Goal: Task Accomplishment & Management: Use online tool/utility

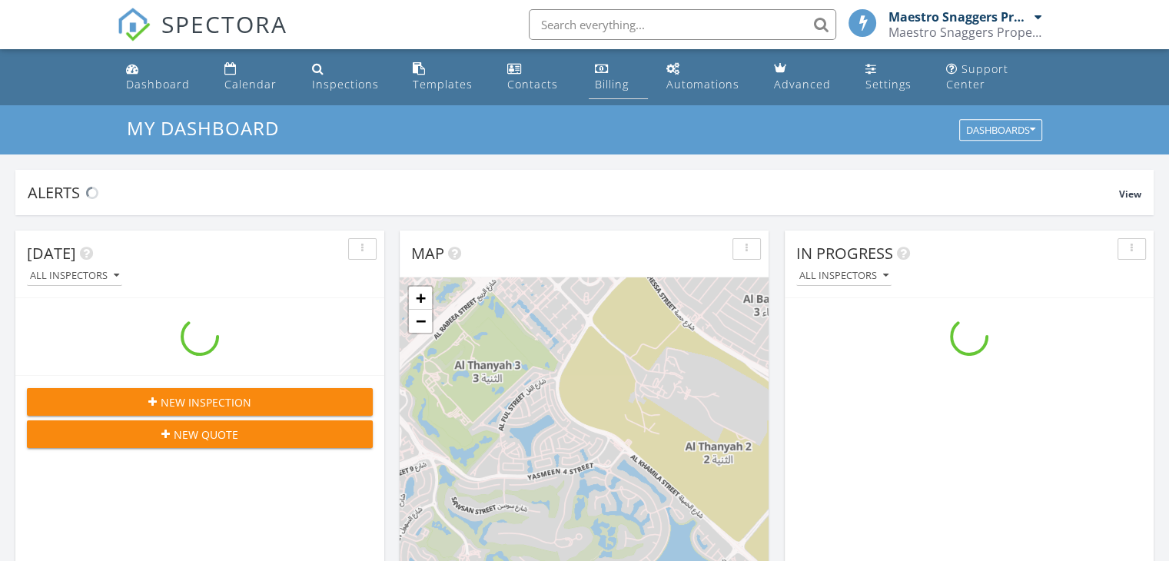
scroll to position [7, 8]
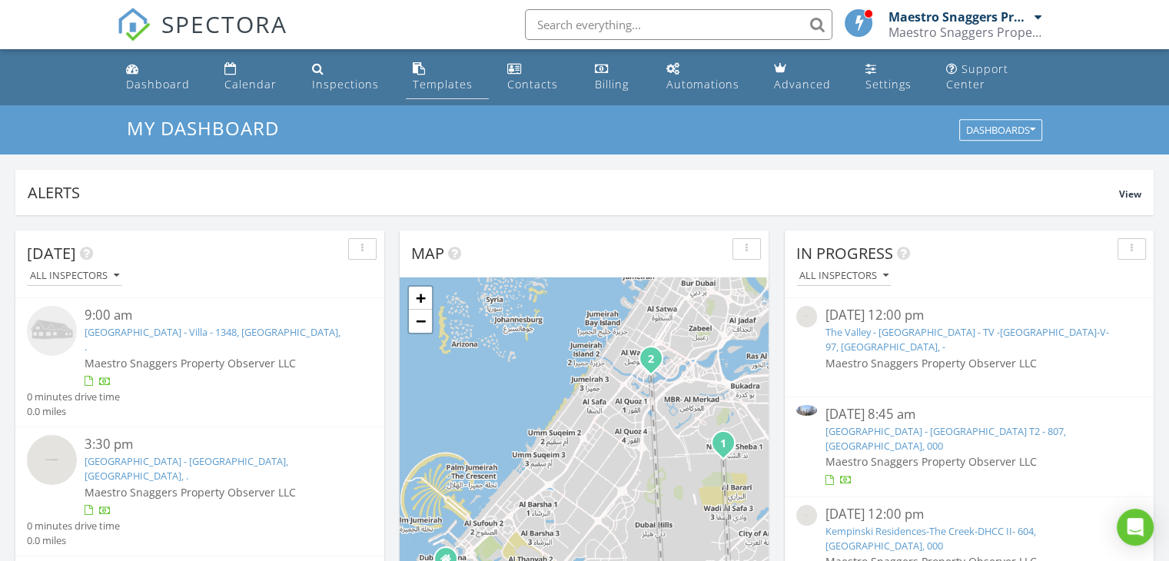
click at [440, 81] on div "Templates" at bounding box center [442, 84] width 60 height 15
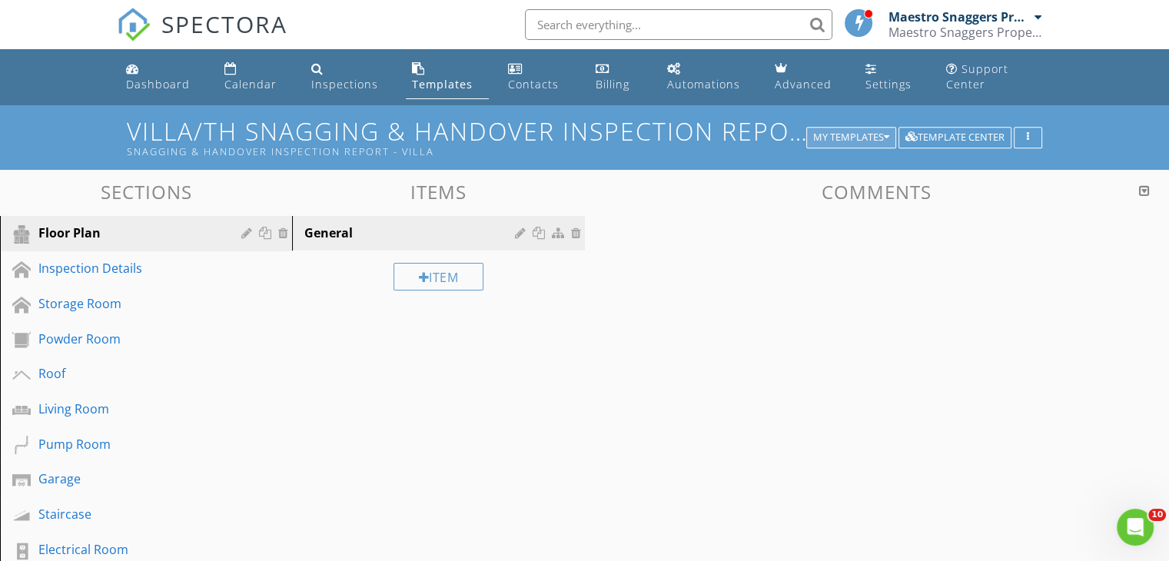
click at [876, 139] on div "My Templates" at bounding box center [851, 137] width 76 height 11
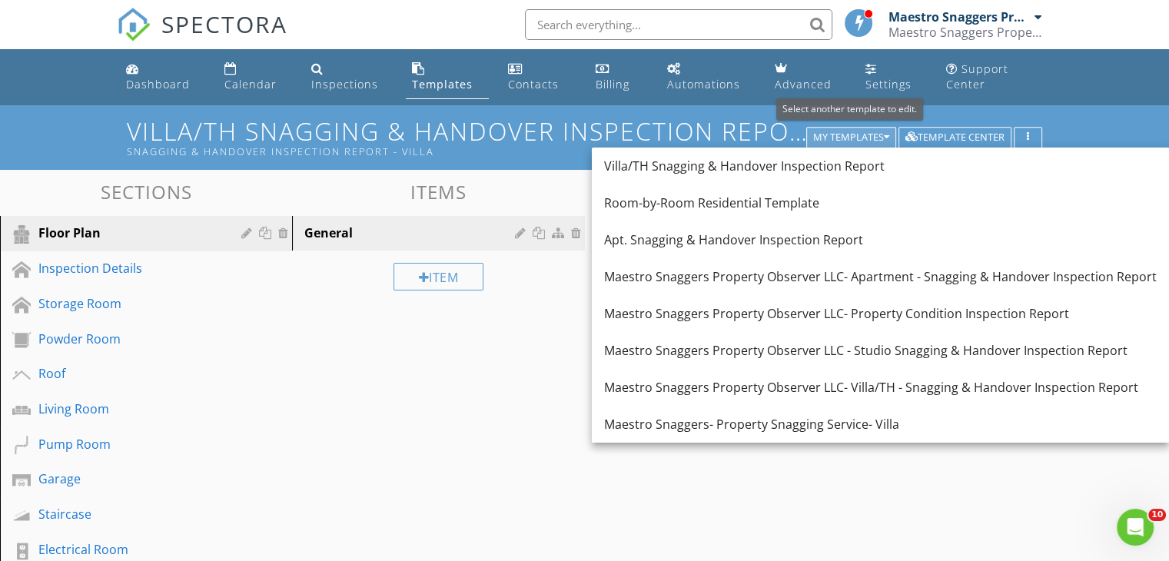
click at [876, 139] on div "My Templates" at bounding box center [851, 137] width 76 height 11
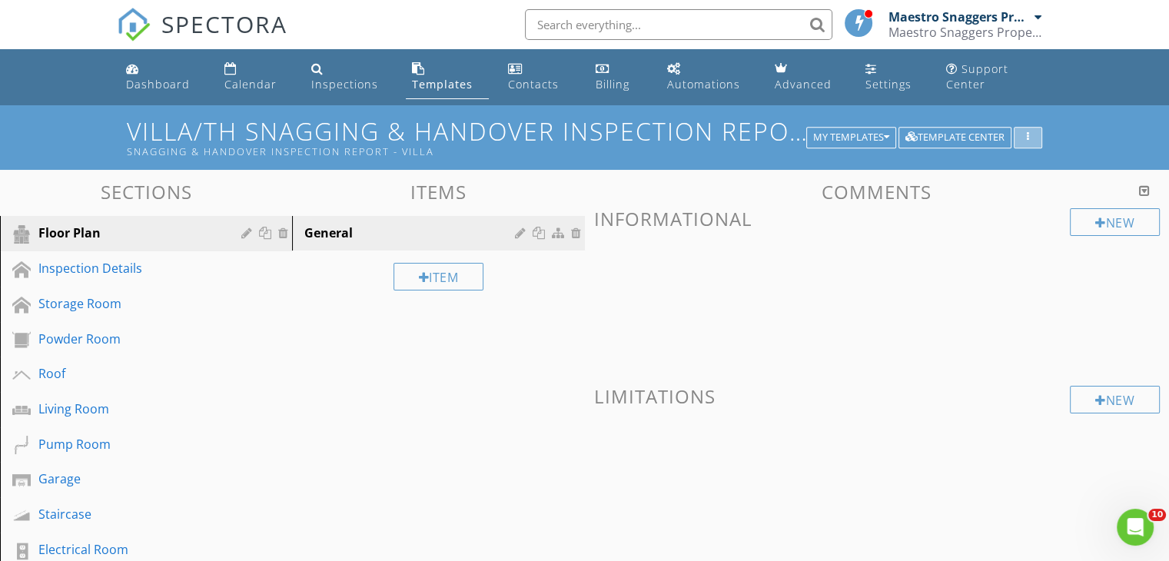
click at [1027, 141] on icon "button" at bounding box center [1027, 137] width 2 height 11
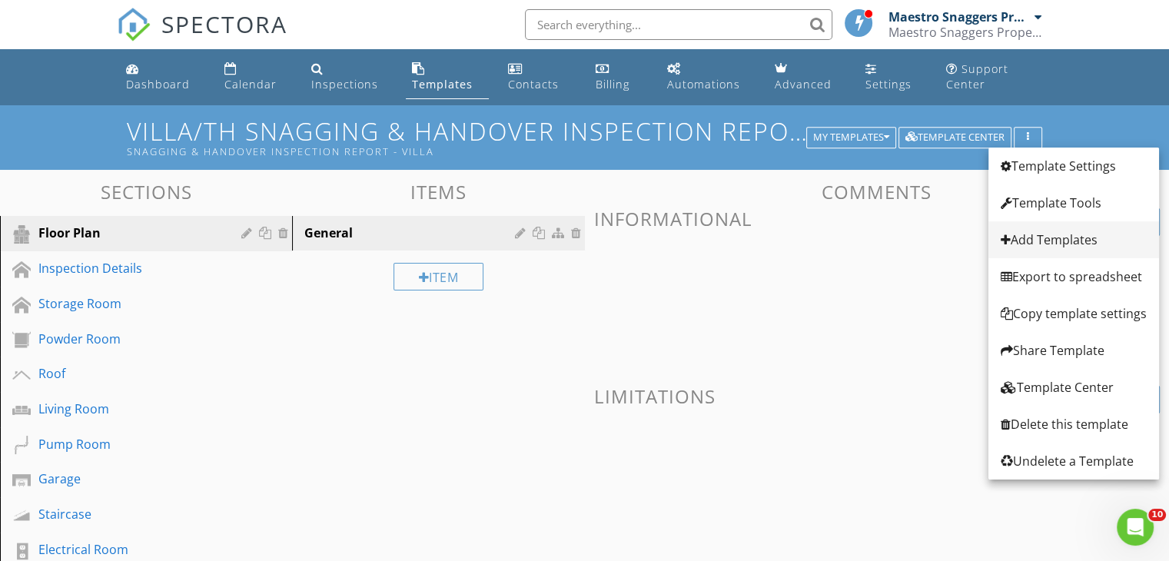
click at [1053, 244] on div "Add Templates" at bounding box center [1073, 239] width 146 height 18
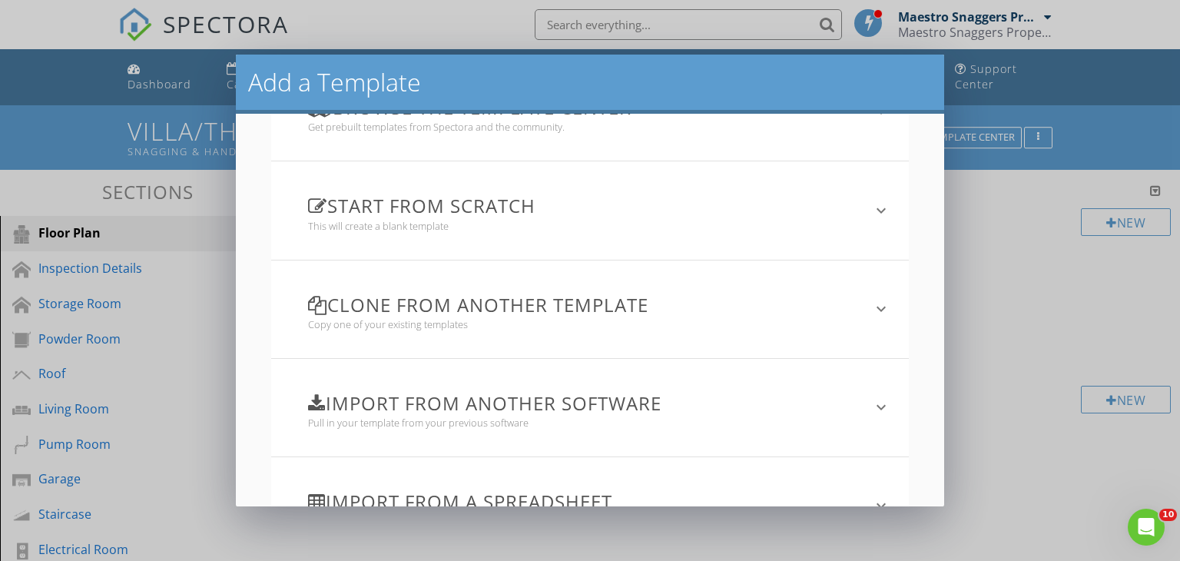
scroll to position [135, 0]
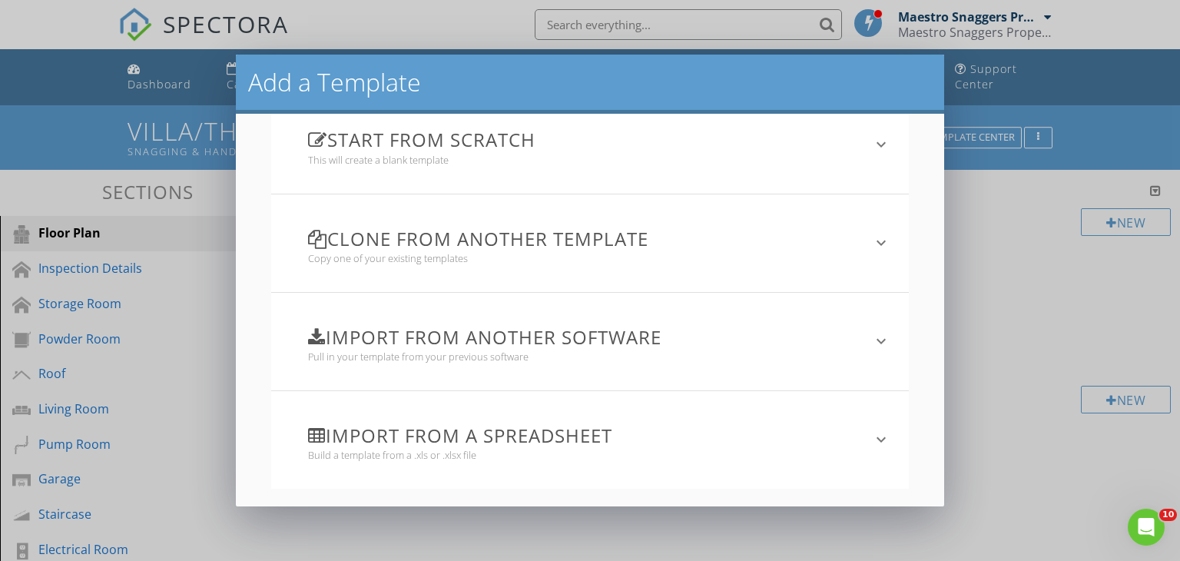
click at [507, 340] on h3 "Import from another software" at bounding box center [580, 337] width 545 height 21
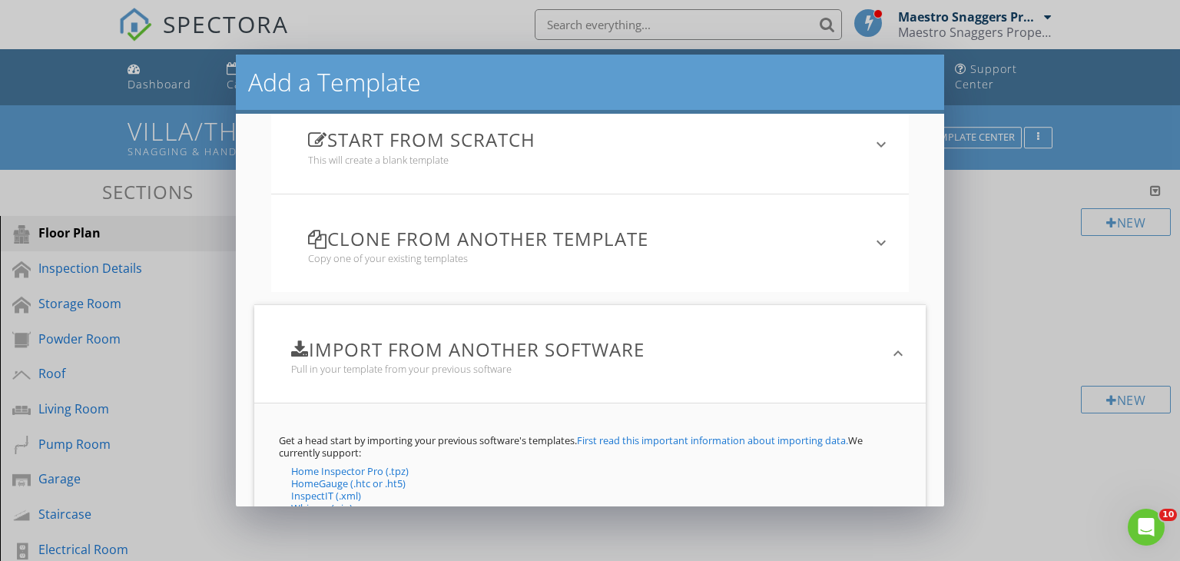
click at [519, 360] on div "Import from another software Pull in your template from your previous software" at bounding box center [581, 353] width 616 height 79
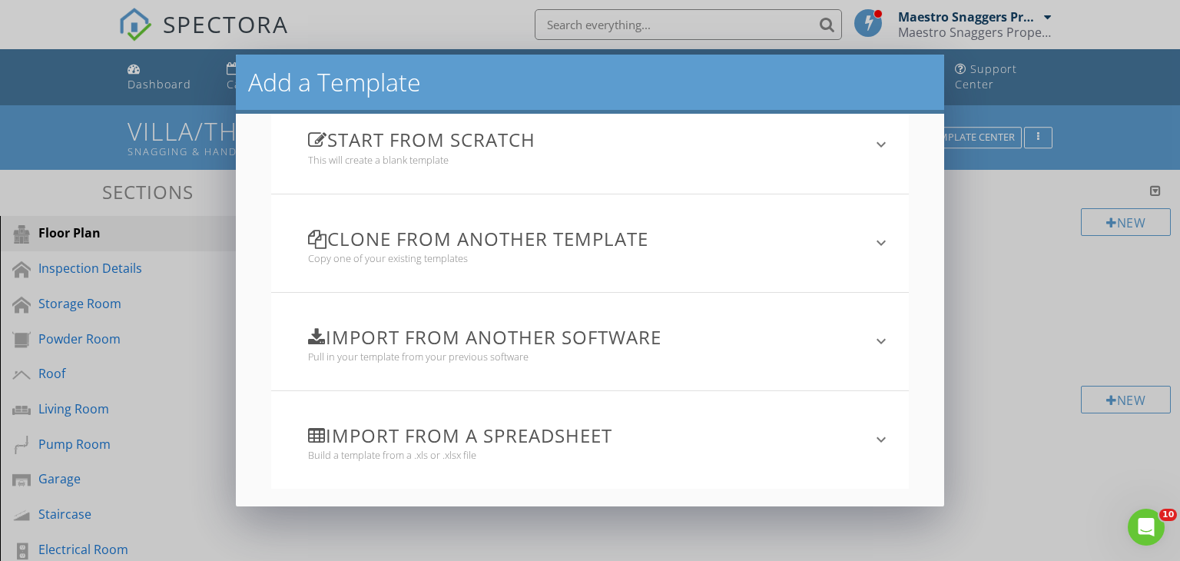
click at [514, 425] on h3 "Import from a spreadsheet" at bounding box center [580, 435] width 545 height 21
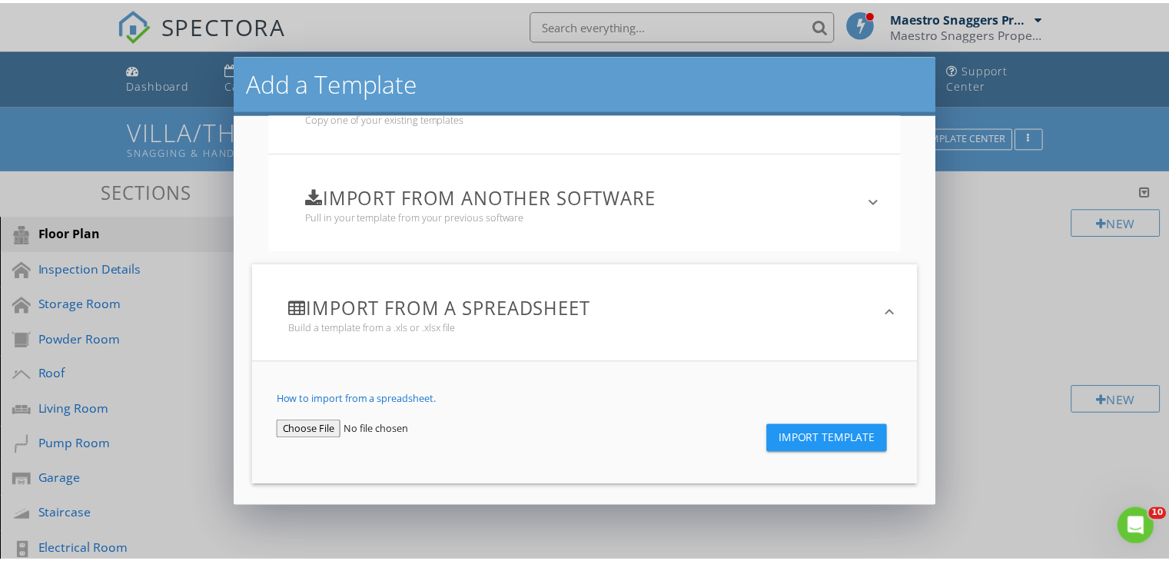
scroll to position [283, 0]
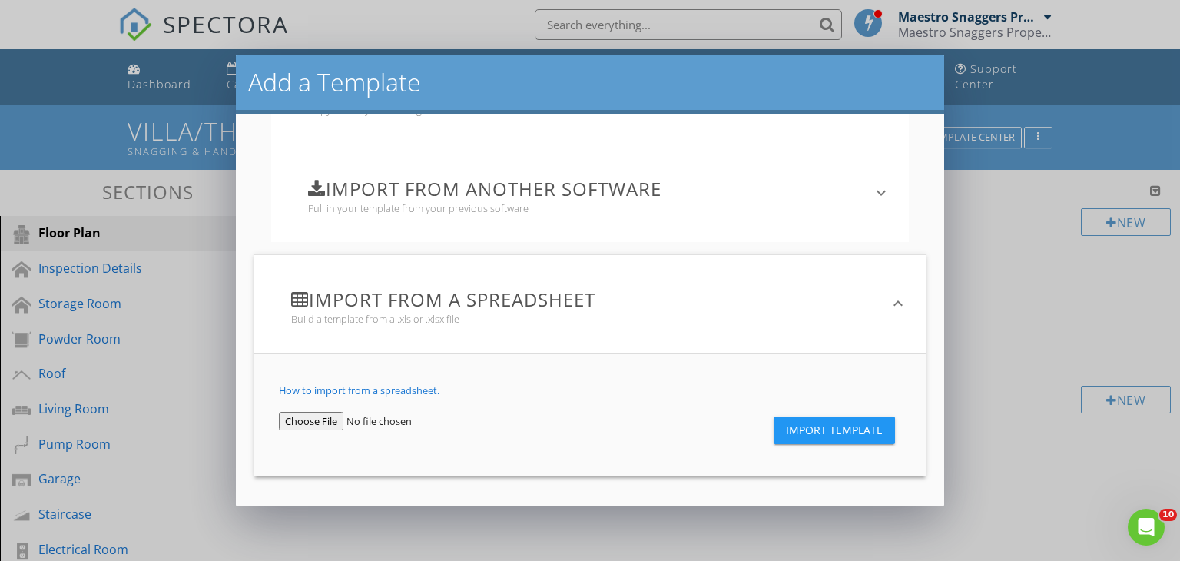
click at [325, 419] on input "file" at bounding box center [370, 421] width 183 height 18
type input "C:\fakepath\Maestro Snaggers - Villa.xls"
click at [827, 425] on span "Import Template" at bounding box center [834, 430] width 97 height 12
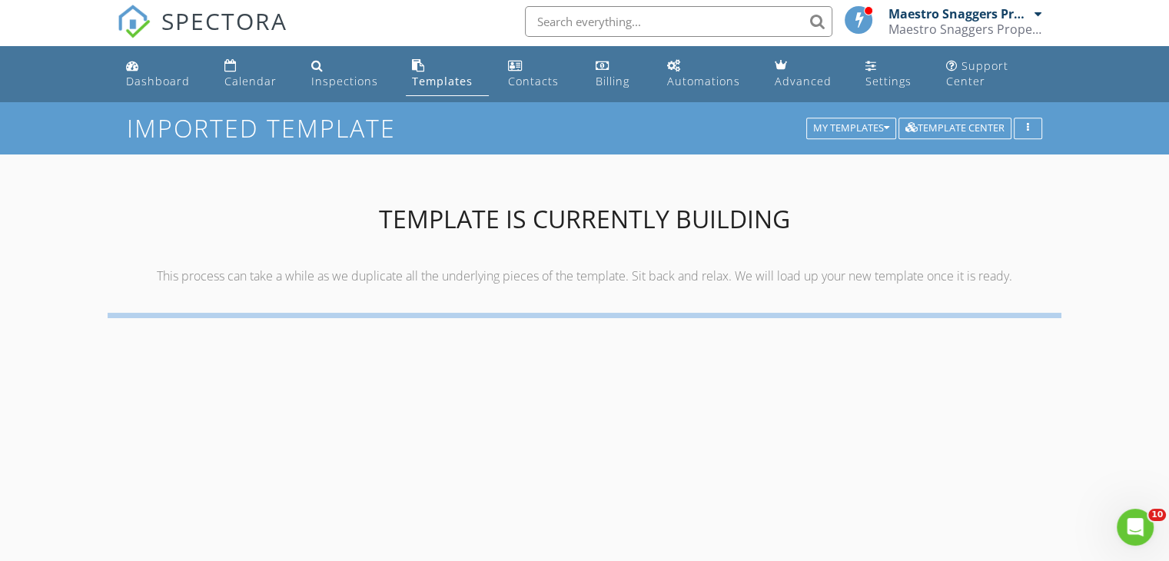
scroll to position [0, 0]
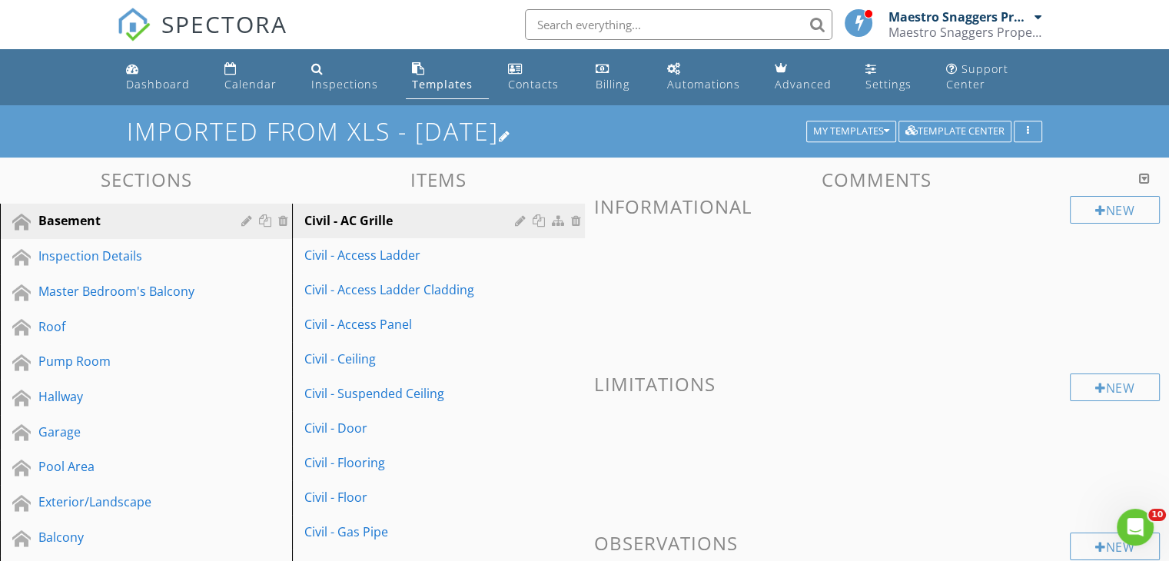
click at [511, 134] on div at bounding box center [505, 136] width 12 height 12
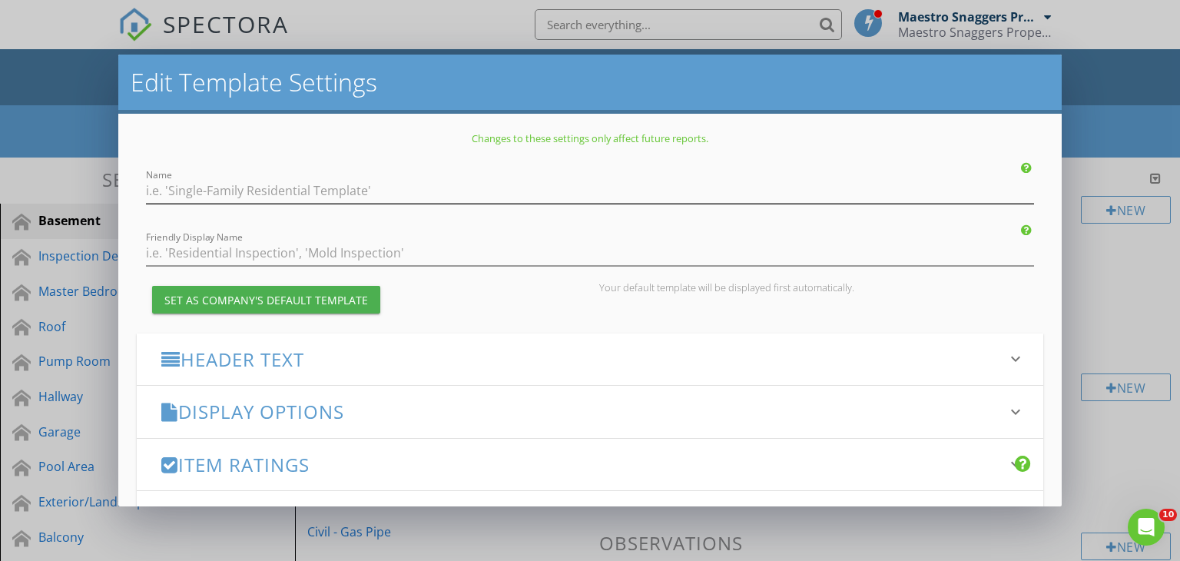
type input "Imported from XLS - 08/27/2025"
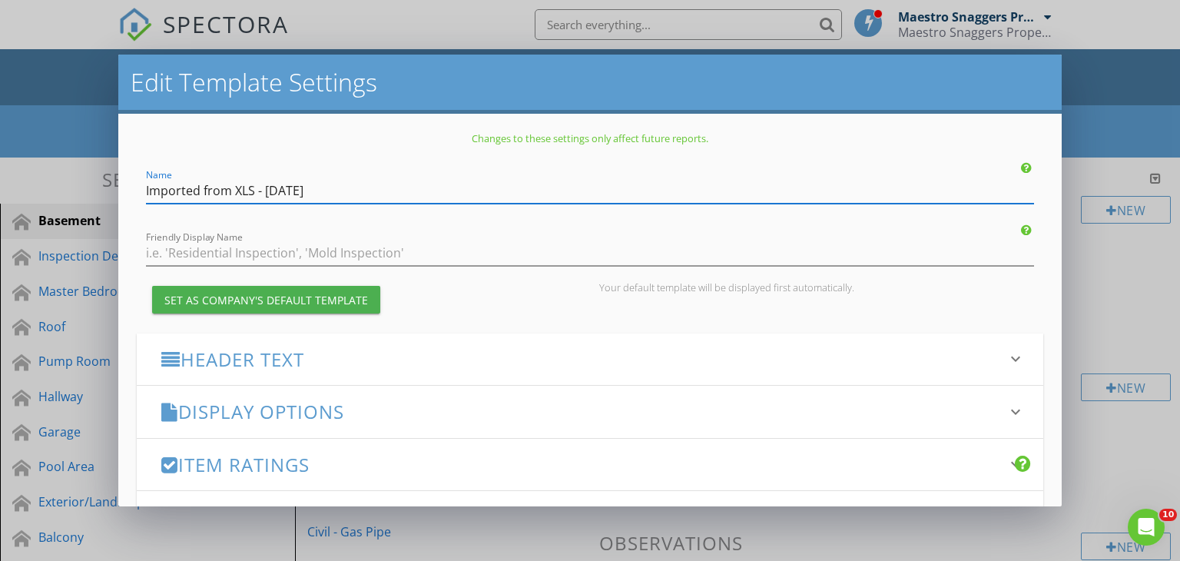
click at [1121, 130] on div "Edit Template Settings Changes to these settings only affect future reports. Na…" at bounding box center [590, 280] width 1180 height 561
